Goal: Contribute content: Add original content to the website for others to see

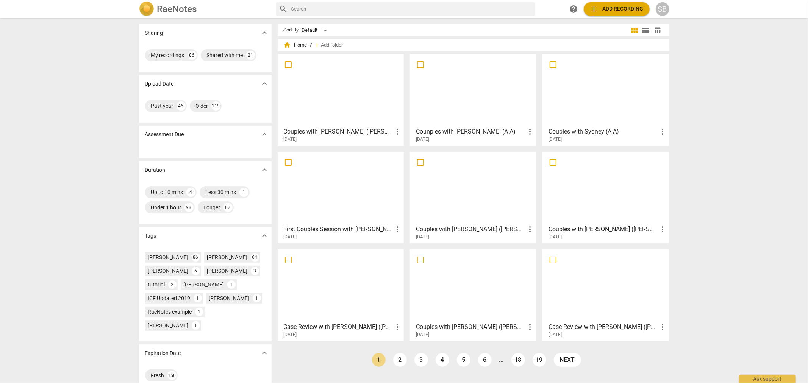
click at [598, 12] on span "add" at bounding box center [594, 9] width 9 height 9
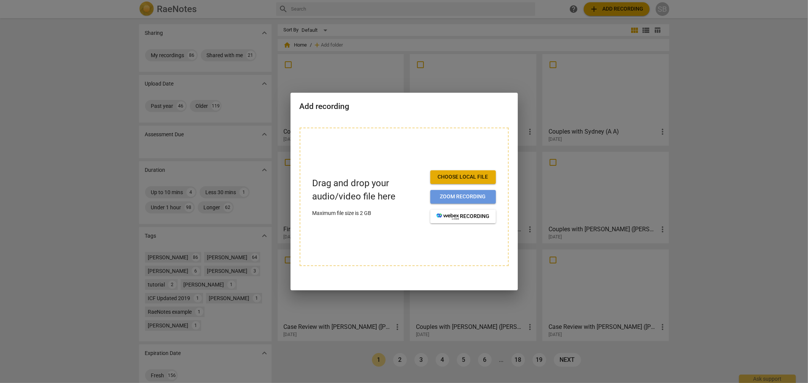
click at [468, 195] on span "Zoom recording" at bounding box center [463, 197] width 53 height 8
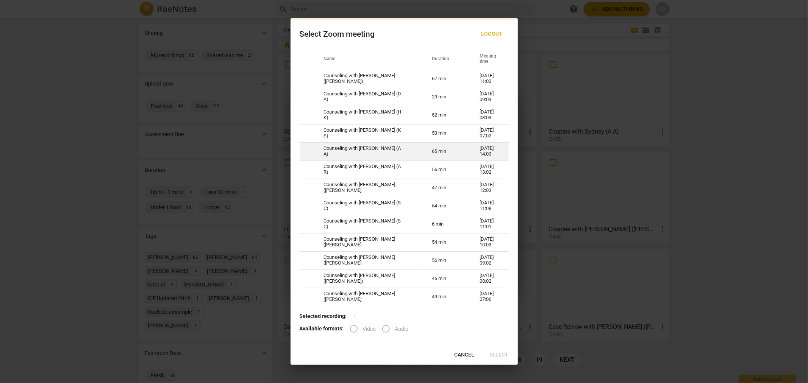
click at [336, 153] on td "Counseling with Sydney Blanchard (A A)" at bounding box center [369, 151] width 108 height 18
radio input "true"
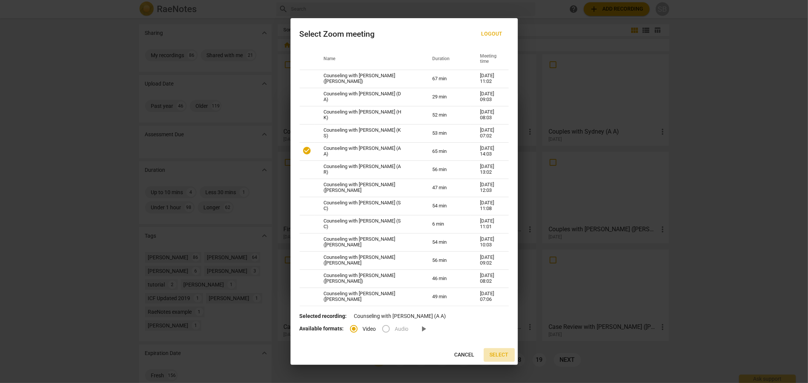
click at [501, 354] on span "Select" at bounding box center [499, 356] width 19 height 8
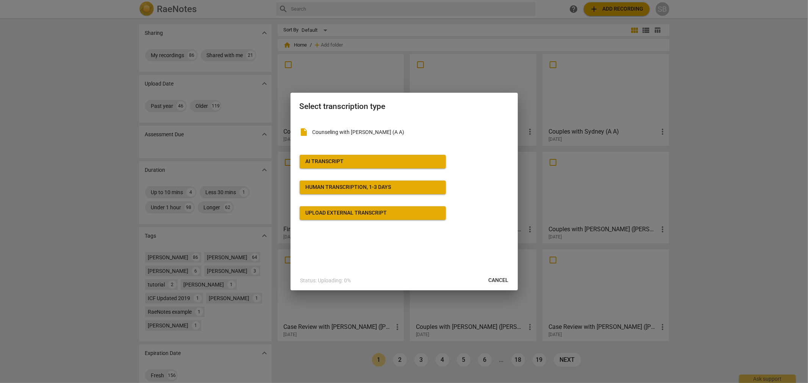
click at [371, 157] on button "AI Transcript" at bounding box center [373, 162] width 146 height 14
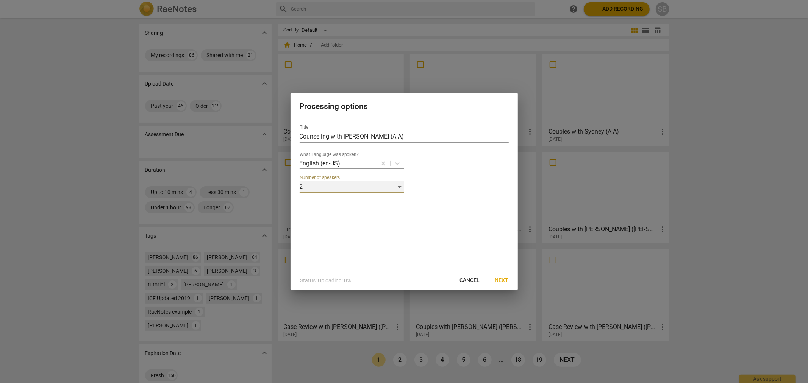
click at [376, 188] on div "2" at bounding box center [352, 187] width 105 height 12
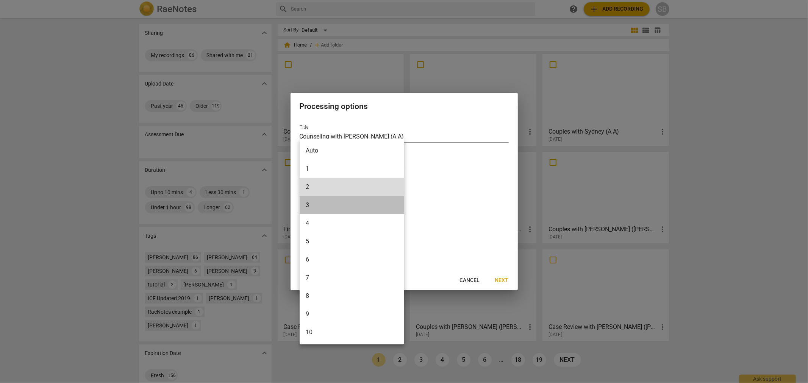
click at [321, 205] on li "3" at bounding box center [352, 205] width 105 height 18
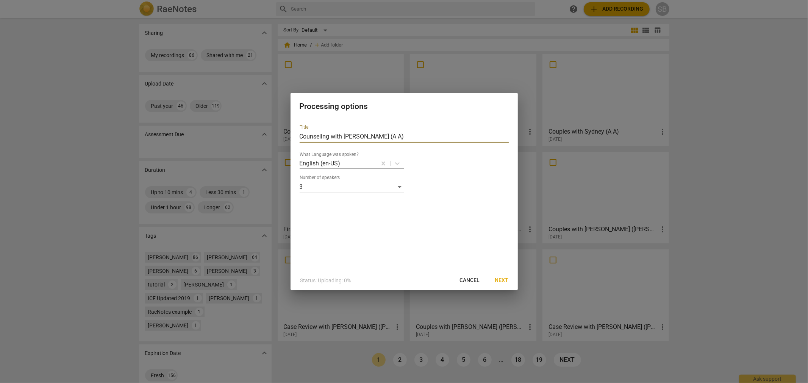
drag, startPoint x: 329, startPoint y: 138, endPoint x: 308, endPoint y: 140, distance: 20.9
click at [308, 140] on input "Counseling with Sydney Blanchard (A A)" at bounding box center [404, 137] width 209 height 12
drag, startPoint x: 384, startPoint y: 138, endPoint x: 357, endPoint y: 138, distance: 27.3
click at [357, 138] on input "Couples with Sydney Blanchard (A A)" at bounding box center [404, 137] width 209 height 12
type input "Couples with Sydney (Anna, Andjey)"
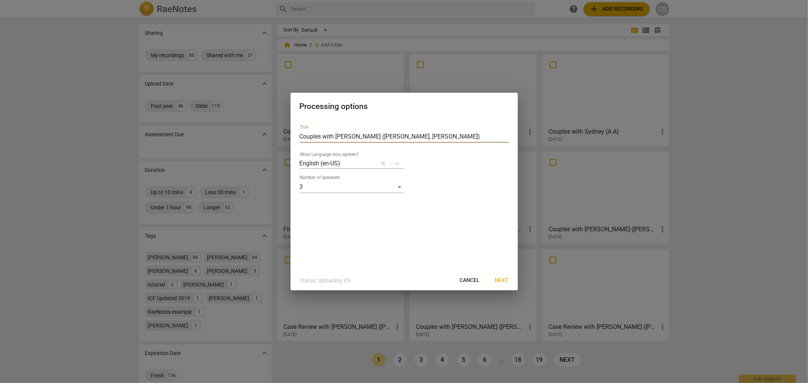
click at [503, 279] on span "Next" at bounding box center [502, 281] width 14 height 8
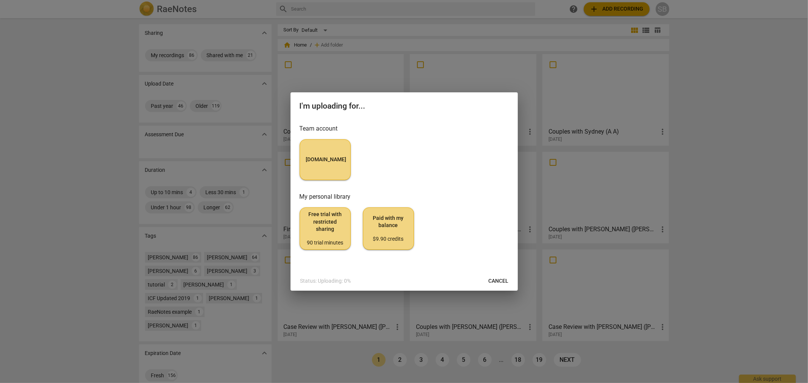
click at [338, 153] on button "MyCounselor.Online" at bounding box center [325, 159] width 51 height 41
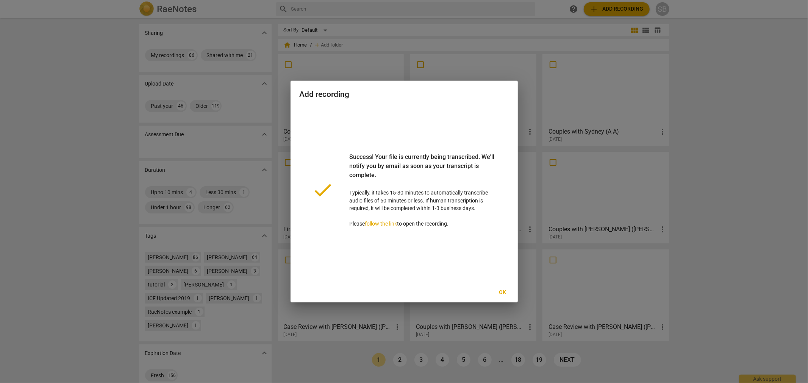
click at [505, 294] on span "Ok" at bounding box center [503, 293] width 12 height 8
